Goal: Ask a question: Seek information or help from site administrators or community

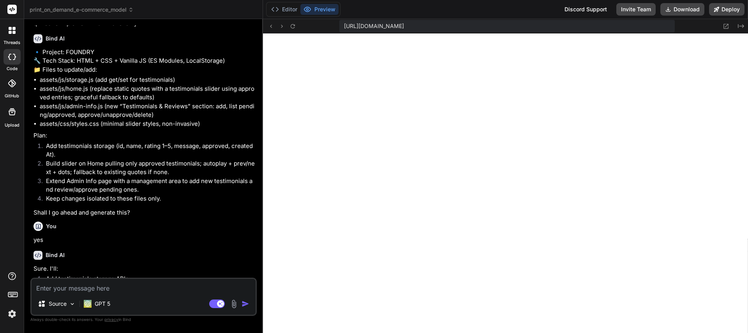
scroll to position [4577, 0]
click at [105, 289] on textarea at bounding box center [144, 286] width 224 height 14
type textarea "L"
type textarea "x"
type textarea "Le"
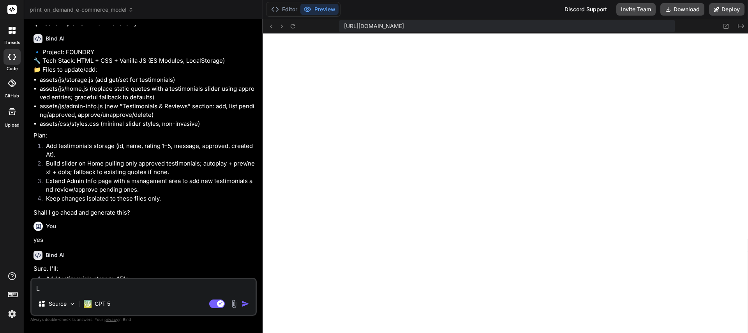
type textarea "x"
type textarea "Ler"
type textarea "x"
type textarea "Lert"
type textarea "x"
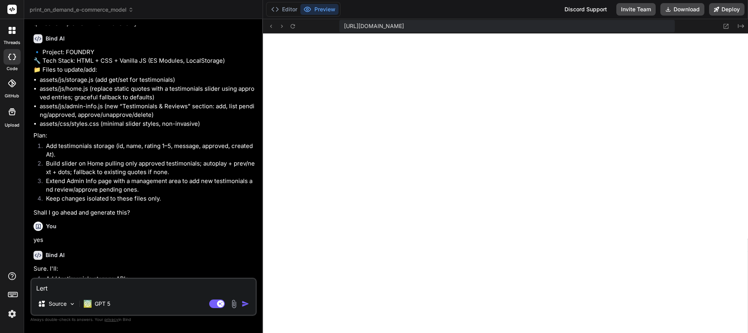
type textarea "Lert'"
type textarea "x"
type textarea "Lert's"
type textarea "x"
type textarea "Lert's"
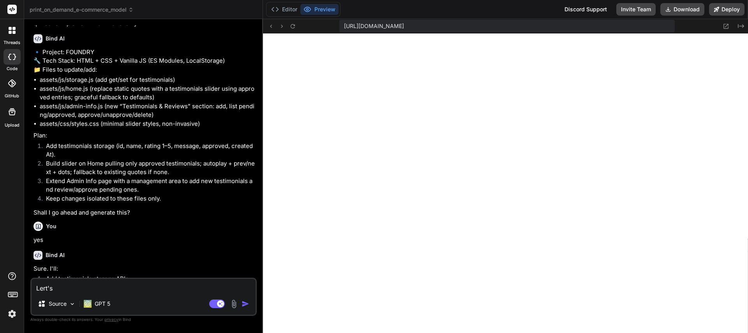
type textarea "x"
type textarea "Lert's l"
type textarea "x"
type textarea "Lert's"
type textarea "x"
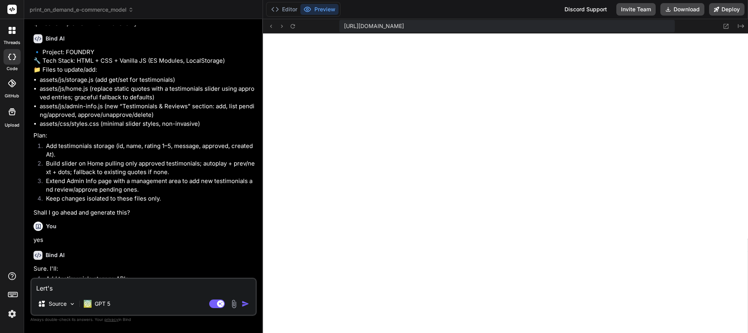
type textarea "Lert's"
type textarea "x"
type textarea "Lert'"
type textarea "x"
type textarea "Lert"
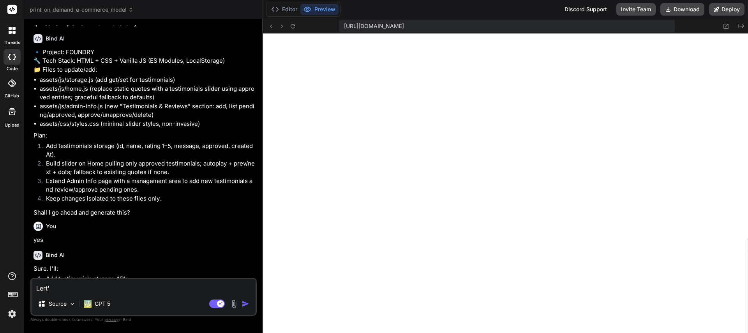
type textarea "x"
type textarea "Ler"
type textarea "x"
type textarea "Le"
type textarea "x"
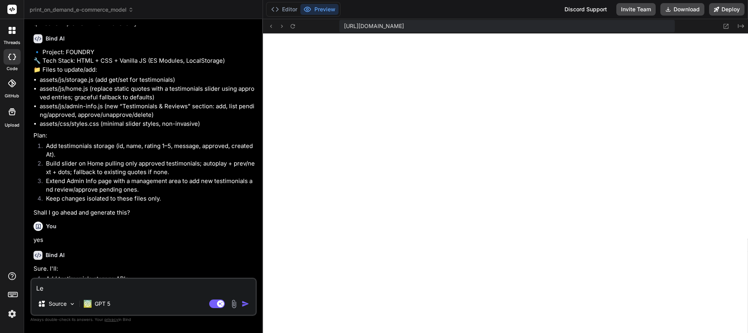
type textarea "Let"
type textarea "x"
type textarea "Let'"
type textarea "x"
type textarea "Let's"
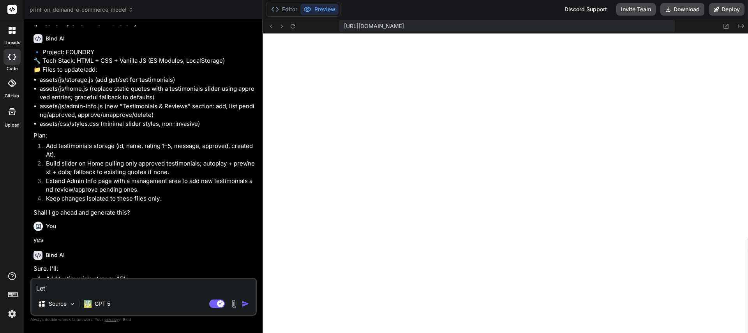
type textarea "x"
type textarea "Let's"
type textarea "x"
type textarea "Let's l"
type textarea "x"
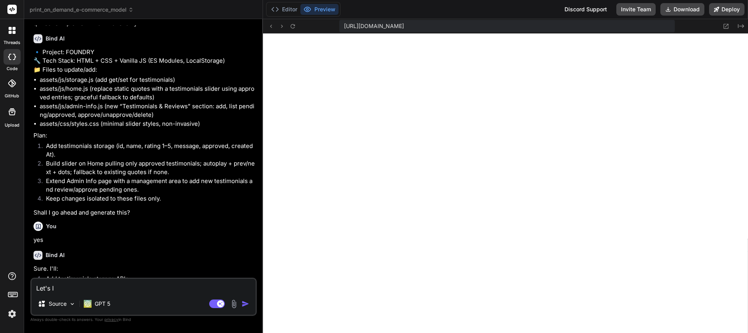
type textarea "Let's lo"
type textarea "x"
type textarea "Let's loo"
type textarea "x"
type textarea "Let's look"
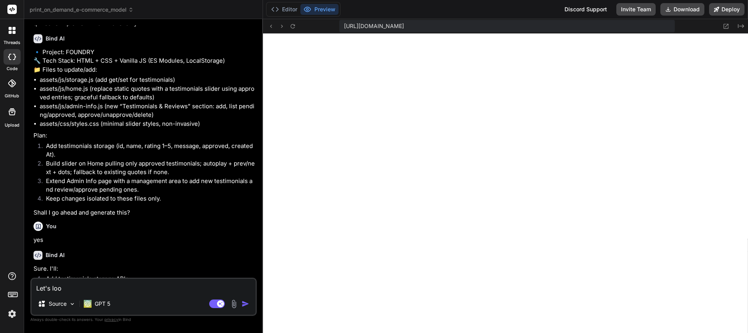
type textarea "x"
type textarea "Let's look"
type textarea "x"
type textarea "Let's look a"
type textarea "x"
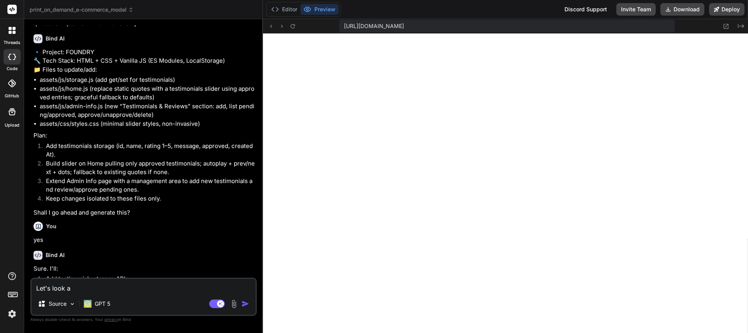
type textarea "Let's look at"
type textarea "x"
type textarea "Let's look at"
type textarea "x"
type textarea "Let's look at t"
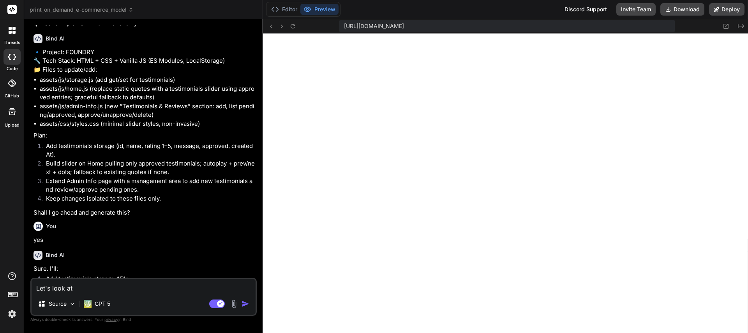
type textarea "x"
type textarea "Let's look at th"
type textarea "x"
type textarea "Let's look at the"
type textarea "x"
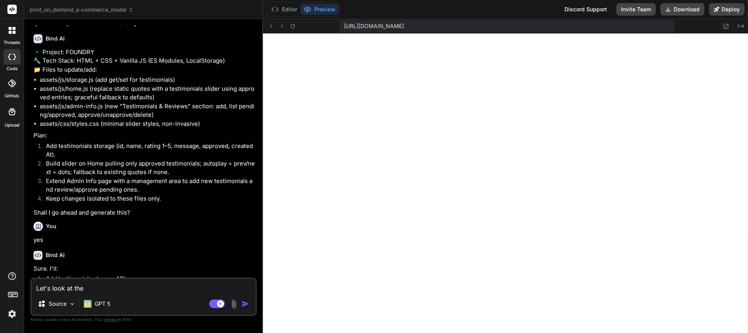
type textarea "Let's look at the"
type textarea "x"
type textarea "Let's look at the l"
type textarea "x"
type textarea "Let's look at the lo"
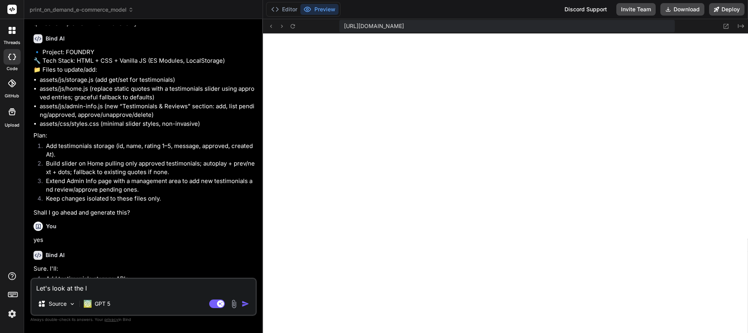
type textarea "x"
type textarea "Let's look at the low"
type textarea "x"
type textarea "Let's look at the low"
type textarea "x"
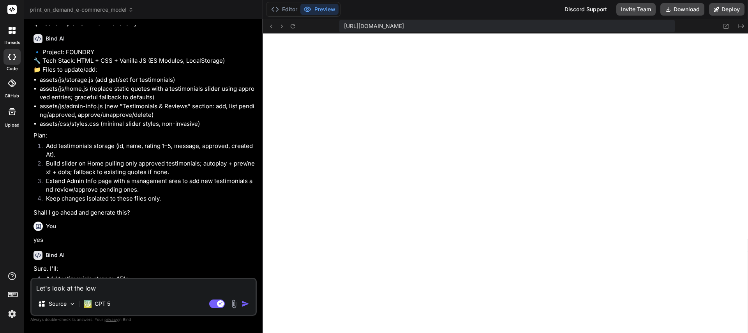
type textarea "Let's look at the low i"
type textarea "x"
type textarea "Let's look at the low in"
type textarea "x"
type textarea "Let's look at the low inv"
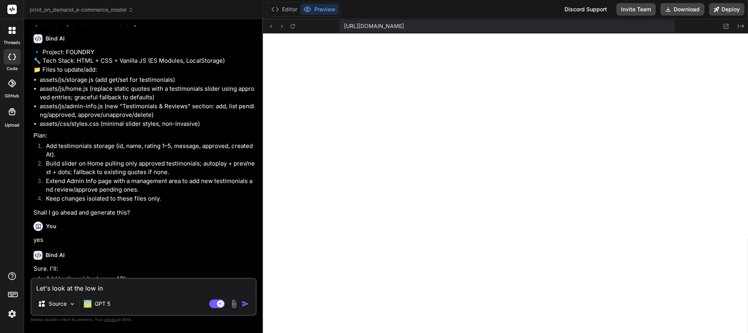
type textarea "x"
type textarea "Let's look at the low inve"
type textarea "x"
type textarea "Let's look at the low inven"
type textarea "x"
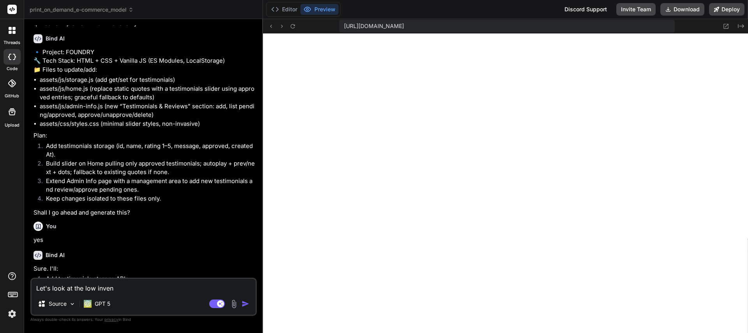
type textarea "Let's look at the low invent"
type textarea "x"
type textarea "Let's look at the low invento"
type textarea "x"
type textarea "Let's look at the low inventor"
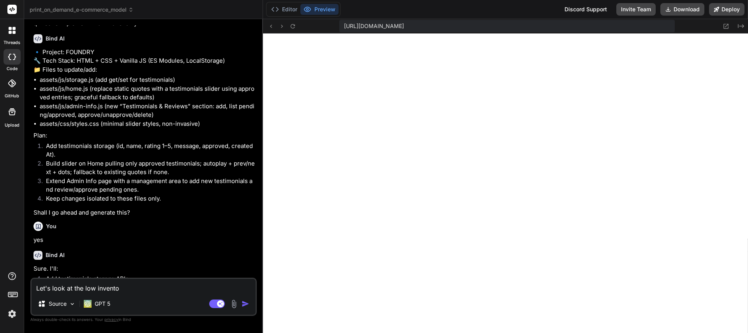
type textarea "x"
type textarea "Let's look at the low inventory"
type textarea "x"
type textarea "Let's look at the low inventory"
type textarea "x"
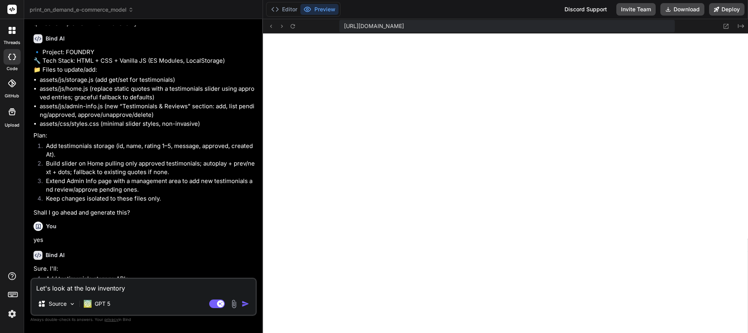
type textarea "Let's look at the low inventory a"
type textarea "x"
type textarea "Let's look at the low inventory al"
type textarea "x"
type textarea "Let's look at the low inventory all"
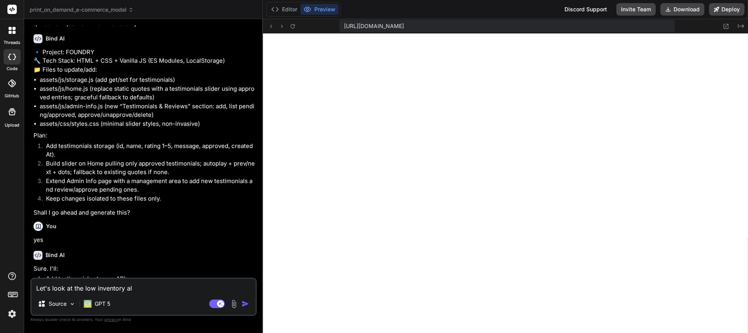
type textarea "x"
type textarea "Let's look at the low inventory al"
type textarea "x"
type textarea "Let's look at the low inventory ale"
type textarea "x"
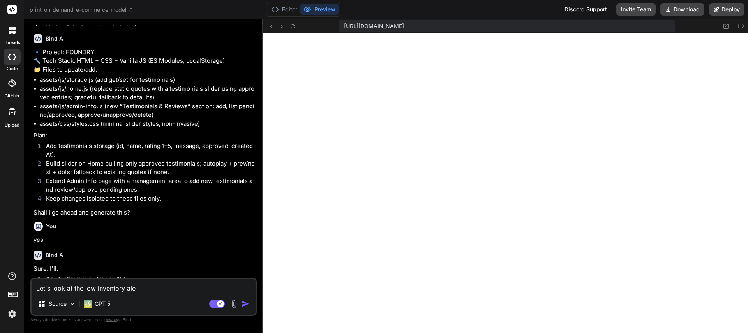
type textarea "Let's look at the low inventory aler"
type textarea "x"
type textarea "Let's look at the low inventory alert"
type textarea "x"
type textarea "Let's look at the low inventory alerts"
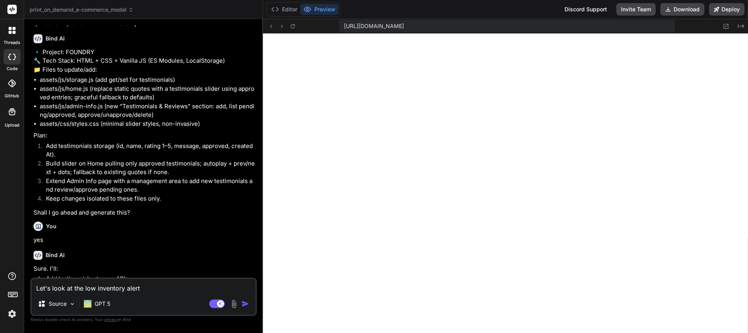
type textarea "x"
type textarea "Let's look at the low inventory alerts."
type textarea "x"
type textarea "Let's look at the low inventory alerts."
type textarea "x"
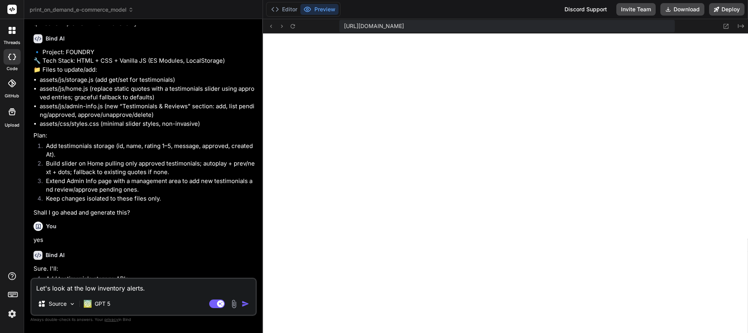
type textarea "Let's look at the low inventory alerts. A"
type textarea "x"
type textarea "Let's look at the low inventory alerts. Ar"
type textarea "x"
type textarea "Let's look at the low inventory alerts. Are"
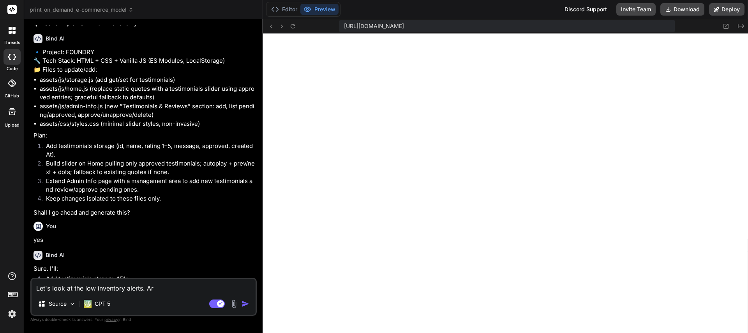
type textarea "x"
type textarea "Let's look at the low inventory alerts. Are"
type textarea "x"
type textarea "Let's look at the low inventory alerts. Are w"
type textarea "x"
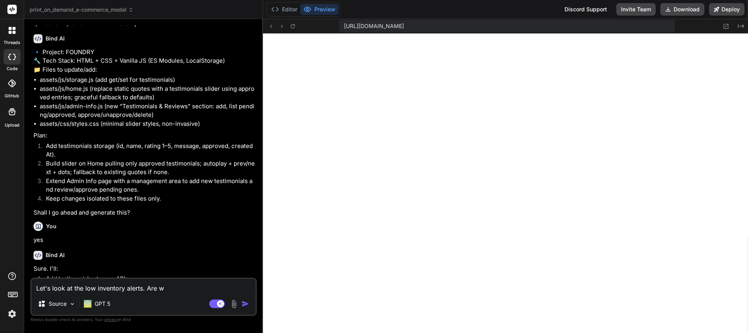
type textarea "Let's look at the low inventory alerts. Are we"
type textarea "x"
type textarea "Let's look at the low inventory alerts. Are we"
type textarea "x"
type textarea "Let's look at the low inventory alerts. Are we c"
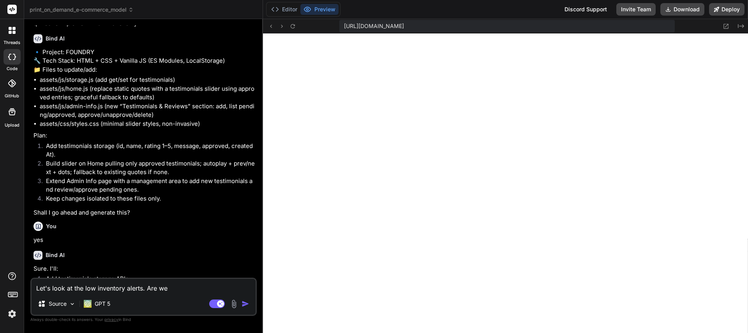
type textarea "x"
type textarea "Let's look at the low inventory alerts. Are we ca"
type textarea "x"
type textarea "Let's look at the low inventory alerts. Are we cal"
type textarea "x"
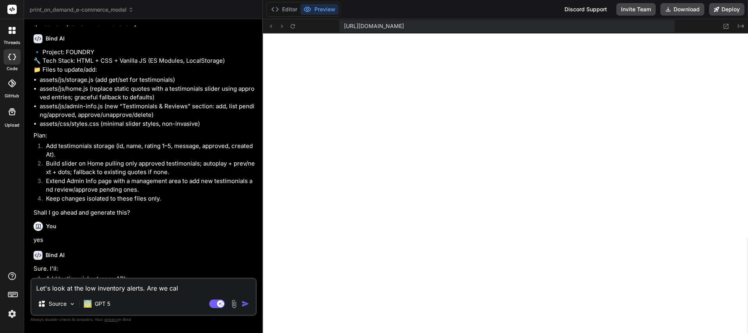
type textarea "Let's look at the low inventory alerts. Are we calc"
type textarea "x"
type textarea "Let's look at the low inventory alerts. Are we calcu"
type textarea "x"
type textarea "Let's look at the low inventory alerts. Are we calcul"
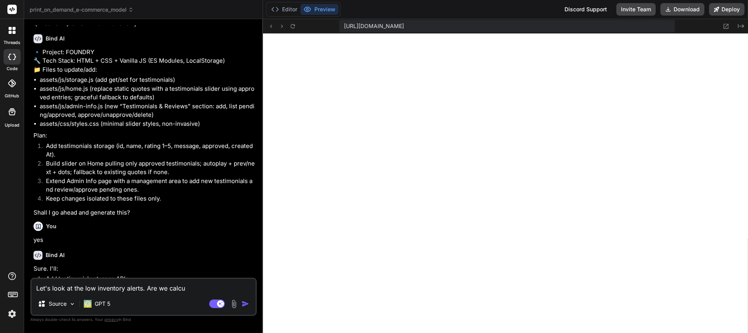
type textarea "x"
type textarea "Let's look at the low inventory alerts. Are we calcula"
type textarea "x"
type textarea "Let's look at the low inventory alerts. Are we calculat"
type textarea "x"
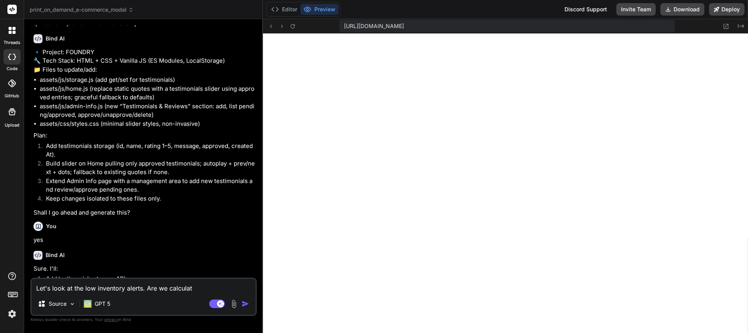
type textarea "Let's look at the low inventory alerts. Are we calculati"
type textarea "x"
type textarea "Let's look at the low inventory alerts. Are we calculatin"
type textarea "x"
type textarea "Let's look at the low inventory alerts. Are we calculating"
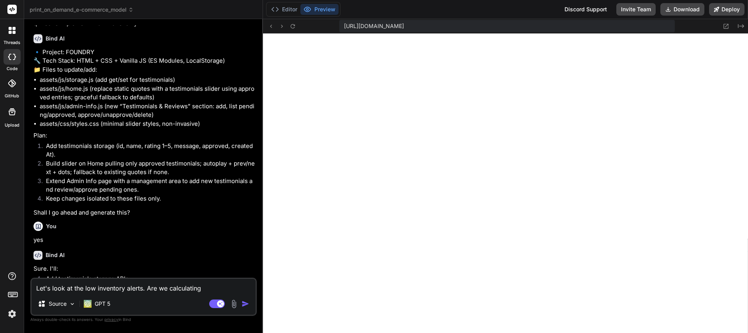
type textarea "x"
type textarea "Let's look at the low inventory alerts. Are we calculating"
type textarea "x"
type textarea "Let's look at the low inventory alerts. Are we calculating b"
type textarea "x"
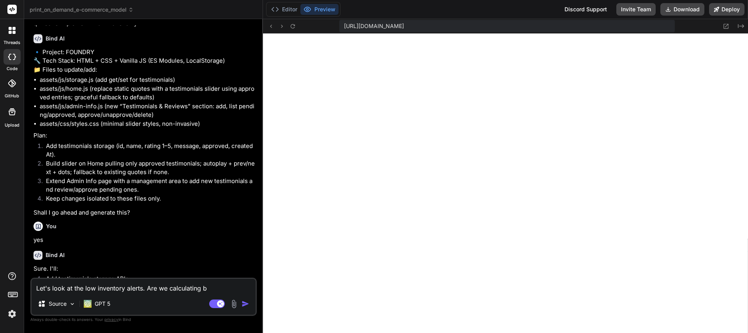
type textarea "Let's look at the low inventory alerts. Are we calculating by"
type textarea "x"
type textarea "Let's look at the low inventory alerts. Are we calculating by"
type textarea "x"
type textarea "Let's look at the low inventory alerts. Are we calculating by f"
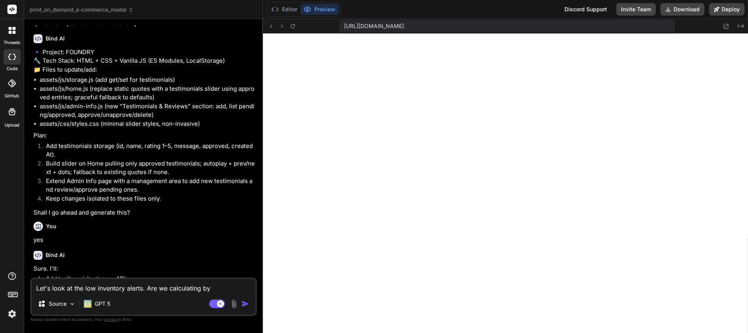
type textarea "x"
type textarea "Let's look at the low inventory alerts. Are we calculating by"
type textarea "x"
type textarea "Let's look at the low inventory alerts. Are we calculating by v"
type textarea "x"
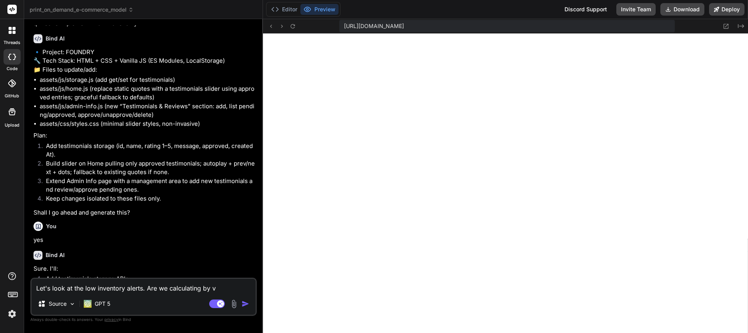
type textarea "Let's look at the low inventory alerts. Are we calculating by va"
type textarea "x"
type textarea "Let's look at the low inventory alerts. Are we calculating by var"
type textarea "x"
type textarea "Let's look at the low inventory alerts. Are we calculating by vari"
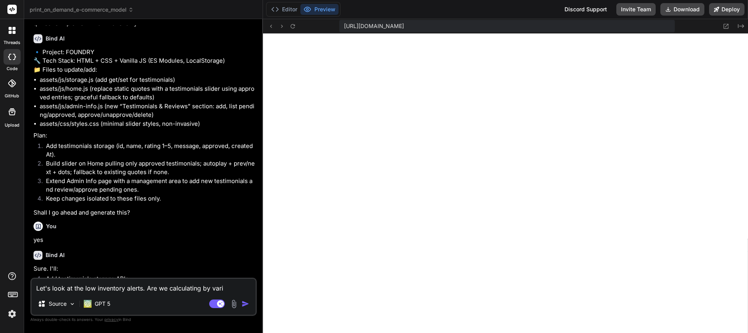
type textarea "x"
type textarea "Let's look at the low inventory alerts. Are we calculating by varia"
type textarea "x"
type textarea "Let's look at the low inventory alerts. Are we calculating by varian"
type textarea "x"
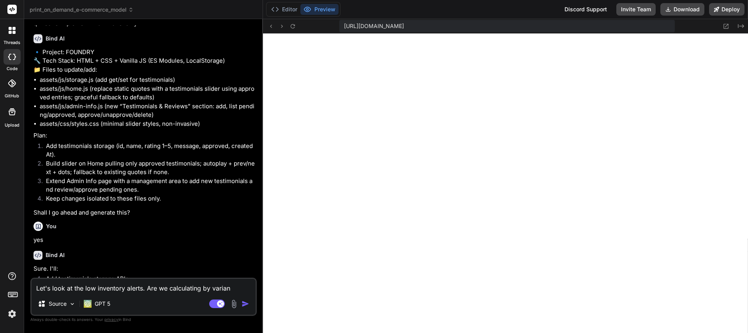
type textarea "Let's look at the low inventory alerts. Are we calculating by variant"
type textarea "x"
type textarea "Let's look at the low inventory alerts. Are we calculating by variant"
type textarea "x"
type textarea "Let's look at the low inventory alerts. Are we calculating by variant o"
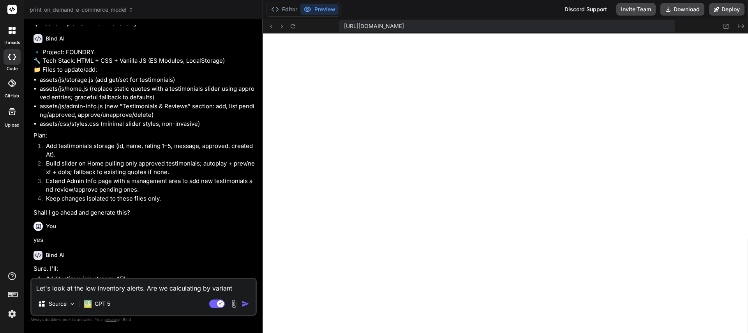
type textarea "x"
type textarea "Let's look at the low inventory alerts. Are we calculating by variant or"
type textarea "x"
type textarea "Let's look at the low inventory alerts. Are we calculating by variant or"
type textarea "x"
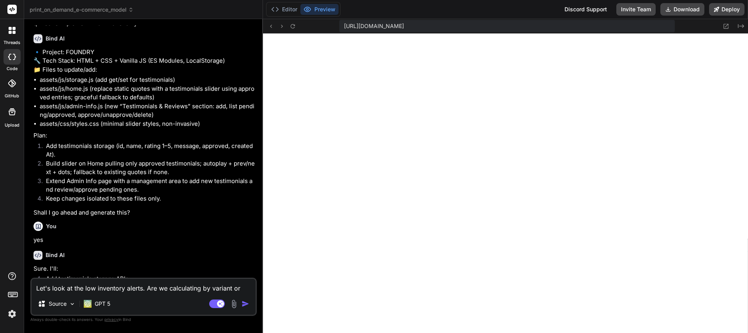
type textarea "Let's look at the low inventory alerts. Are we calculating by variant or b"
type textarea "x"
type textarea "Let's look at the low inventory alerts. Are we calculating by variant or by"
type textarea "x"
type textarea "Let's look at the low inventory alerts. Are we calculating by variant or by"
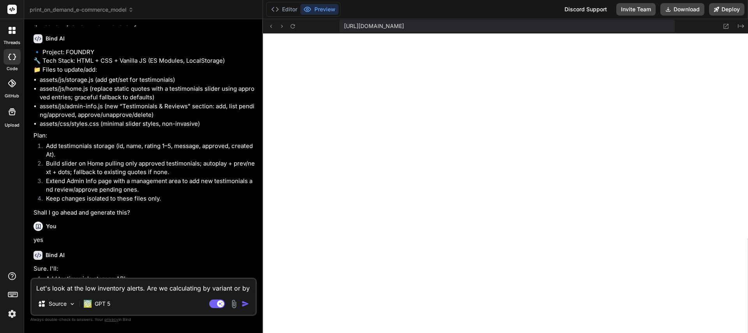
type textarea "x"
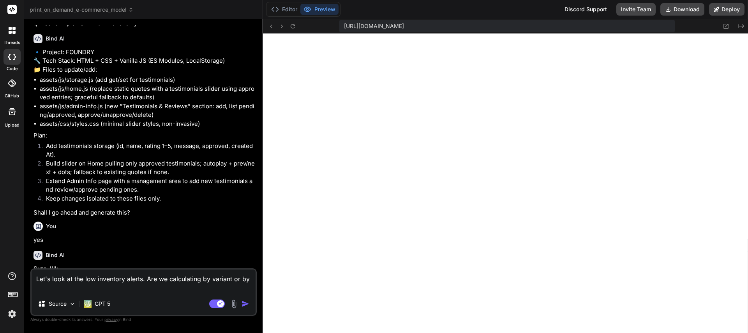
type textarea "Let's look at the low inventory alerts. Are we calculating by variant or by p"
type textarea "x"
type textarea "Let's look at the low inventory alerts. Are we calculating by variant or by pr"
type textarea "x"
type textarea "Let's look at the low inventory alerts. Are we calculating by variant or by pro"
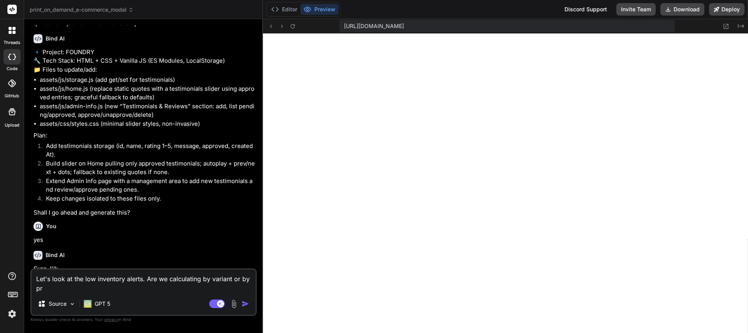
type textarea "x"
type textarea "Let's look at the low inventory alerts. Are we calculating by variant or by prod"
type textarea "x"
type textarea "Let's look at the low inventory alerts. Are we calculating by variant or by pro…"
type textarea "x"
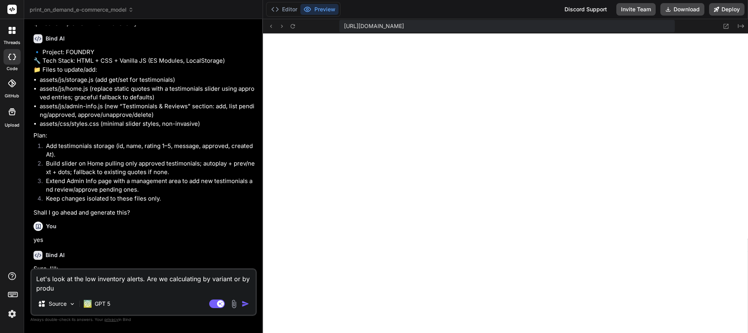
type textarea "Let's look at the low inventory alerts. Are we calculating by variant or by pro…"
type textarea "x"
type textarea "Let's look at the low inventory alerts. Are we calculating by variant or by pro…"
type textarea "x"
type textarea "Let's look at the low inventory alerts. Are we calculating by variant or by pro…"
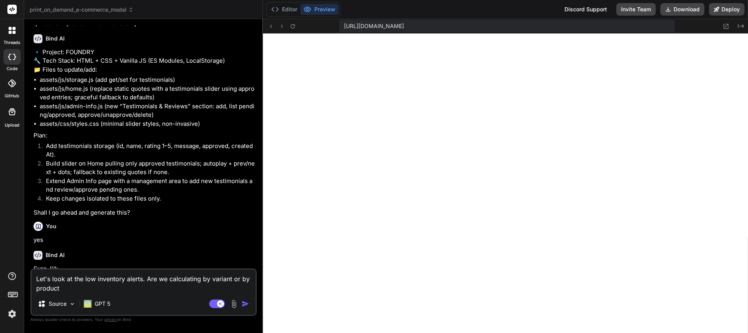
type textarea "x"
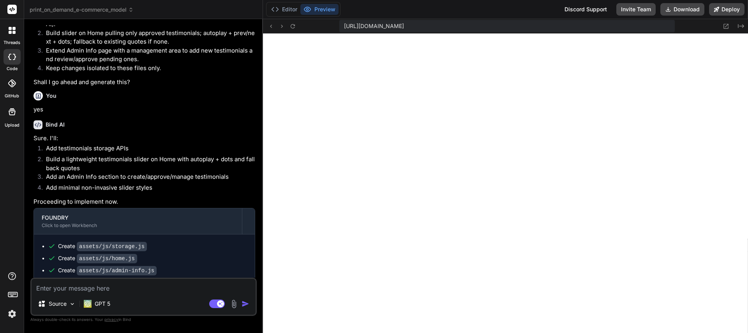
scroll to position [6723, 0]
click at [103, 288] on textarea at bounding box center [144, 286] width 224 height 14
click at [104, 288] on textarea at bounding box center [144, 286] width 224 height 14
click at [84, 290] on textarea at bounding box center [144, 286] width 224 height 14
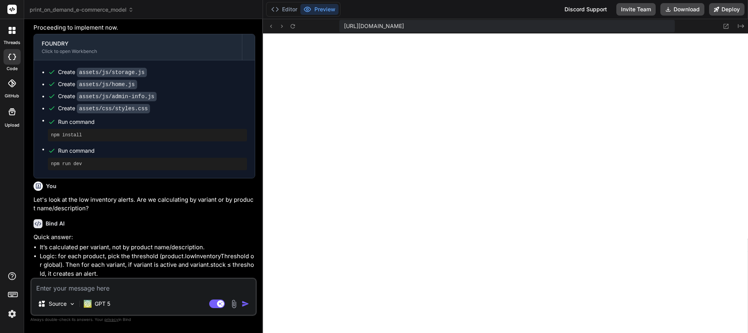
scroll to position [6906, 0]
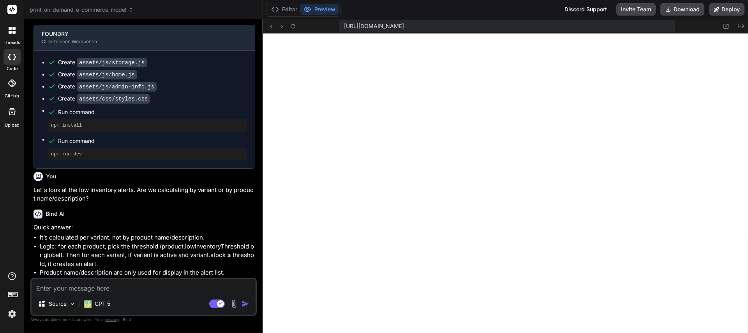
click at [88, 286] on textarea at bounding box center [144, 286] width 224 height 14
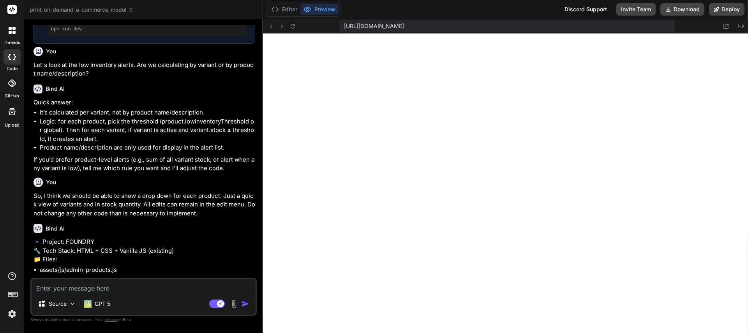
scroll to position [6511, 0]
click at [85, 289] on textarea at bounding box center [144, 286] width 224 height 14
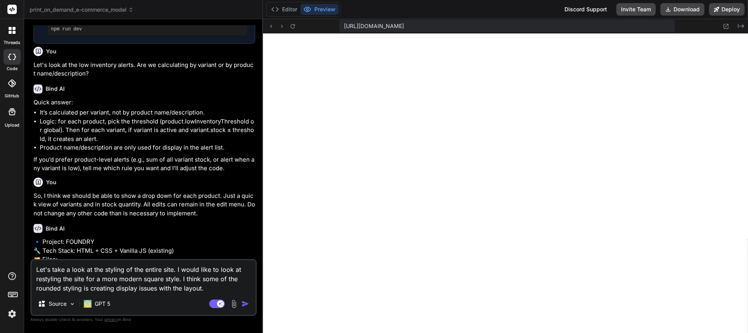
click at [246, 304] on img "button" at bounding box center [246, 304] width 8 height 8
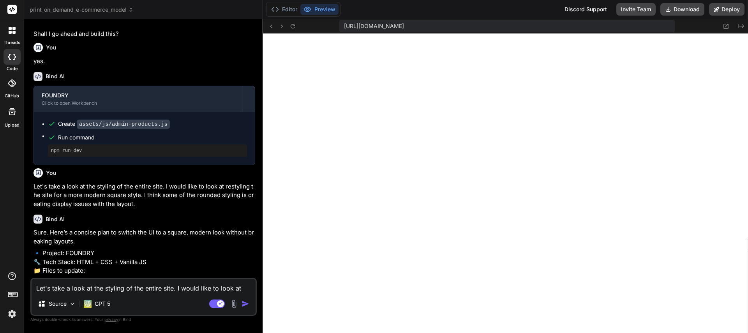
scroll to position [7309, 0]
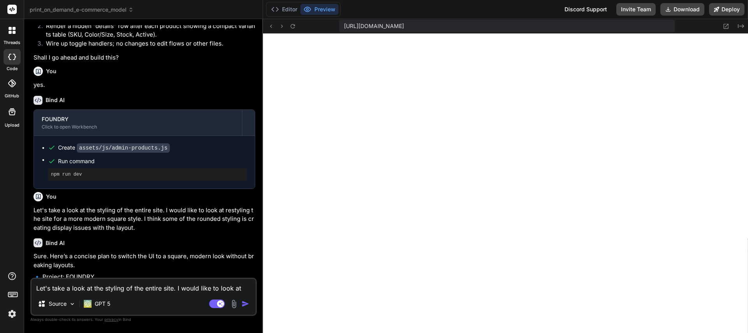
click at [121, 290] on textarea "Let's take a look at the styling of the entire site. I would like to look at re…" at bounding box center [144, 286] width 224 height 14
click at [246, 305] on img "button" at bounding box center [246, 304] width 8 height 8
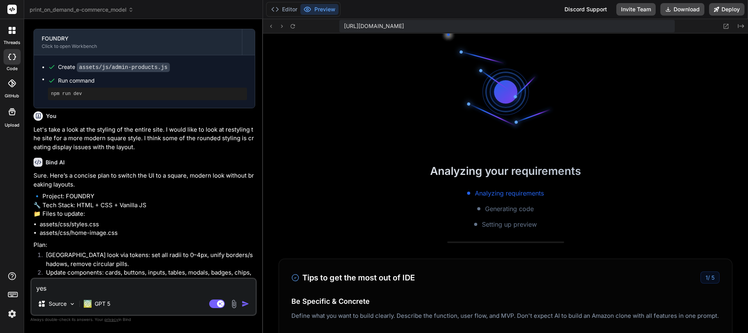
scroll to position [7014, 0]
